Goal: Answer question/provide support

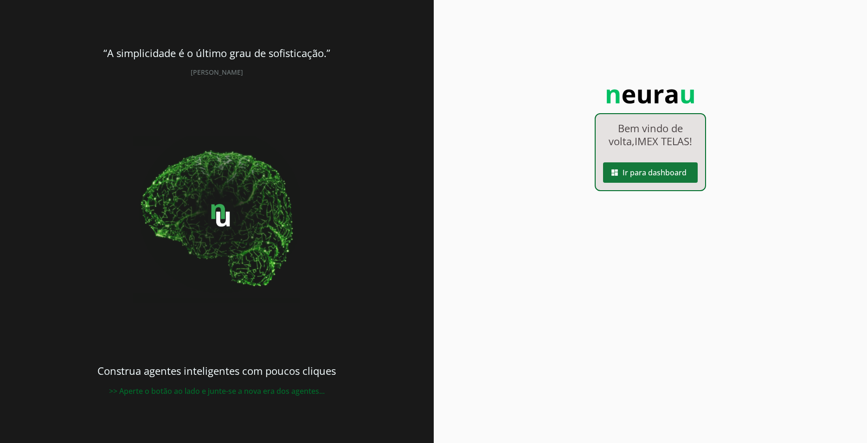
click at [662, 179] on span at bounding box center [650, 172] width 95 height 22
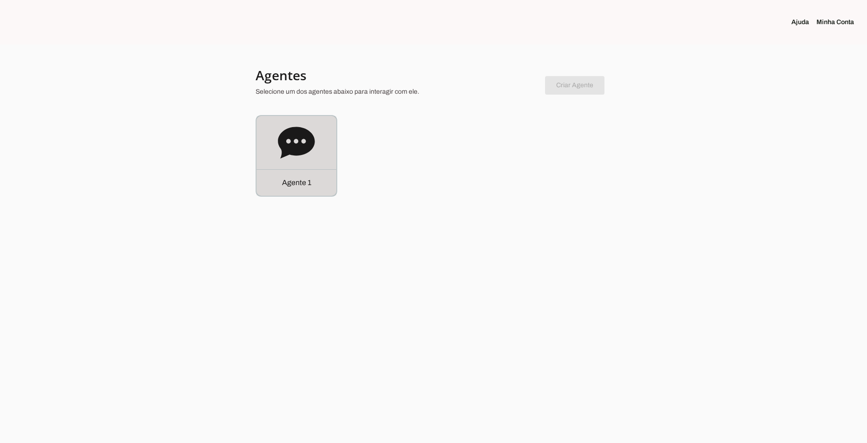
click at [303, 163] on div "Agente 1" at bounding box center [296, 156] width 80 height 80
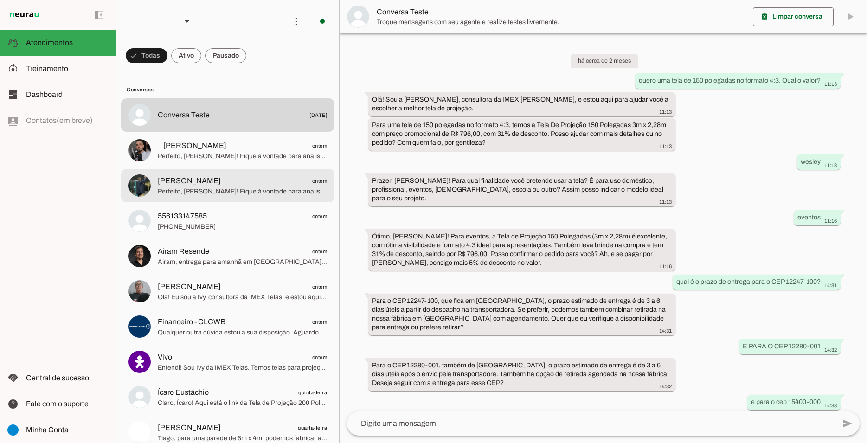
scroll to position [423, 0]
